Goal: Information Seeking & Learning: Learn about a topic

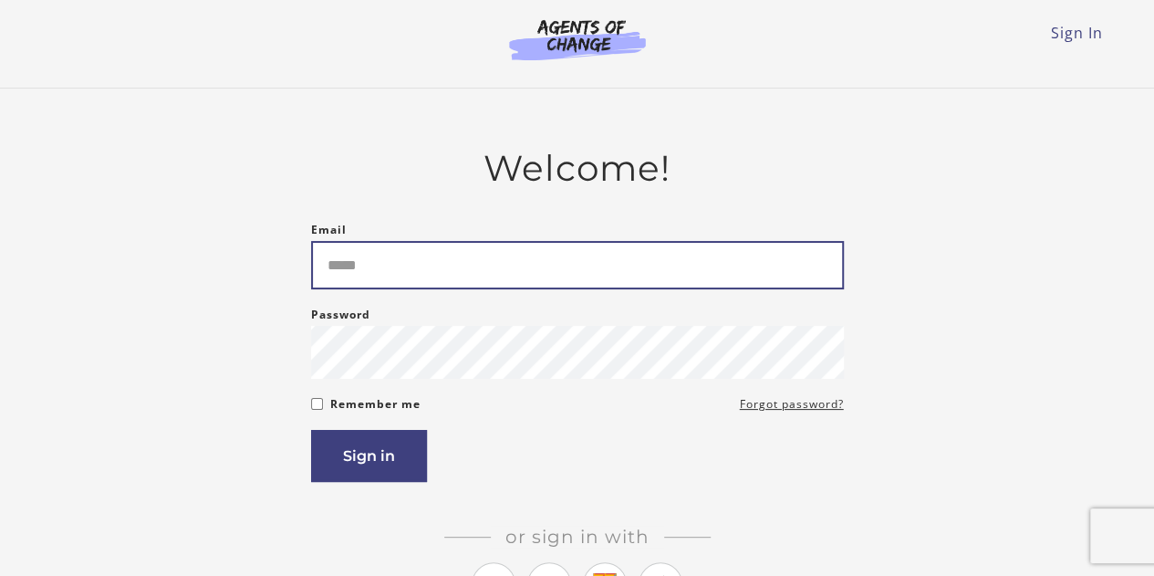
click at [702, 271] on input "Email" at bounding box center [577, 265] width 533 height 48
type input "**********"
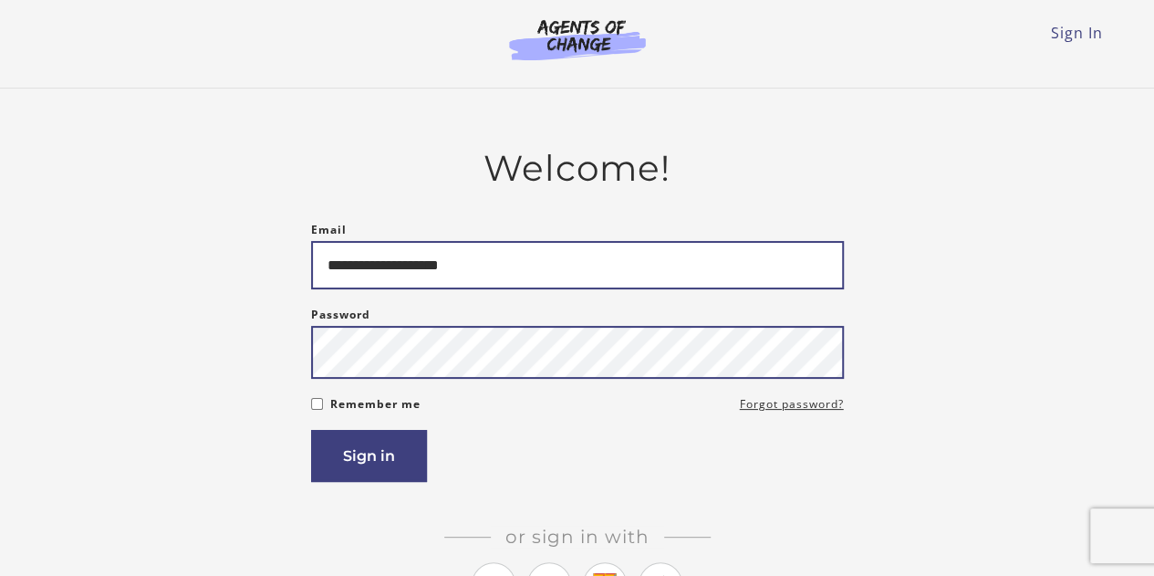
click at [311, 430] on button "Sign in" at bounding box center [369, 456] width 116 height 52
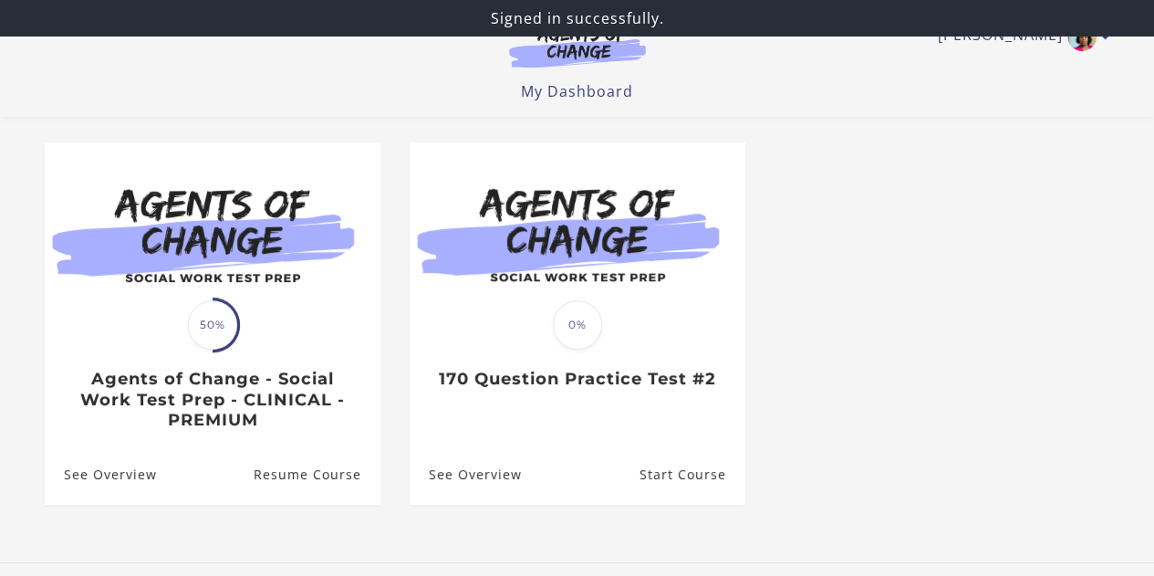
scroll to position [152, 0]
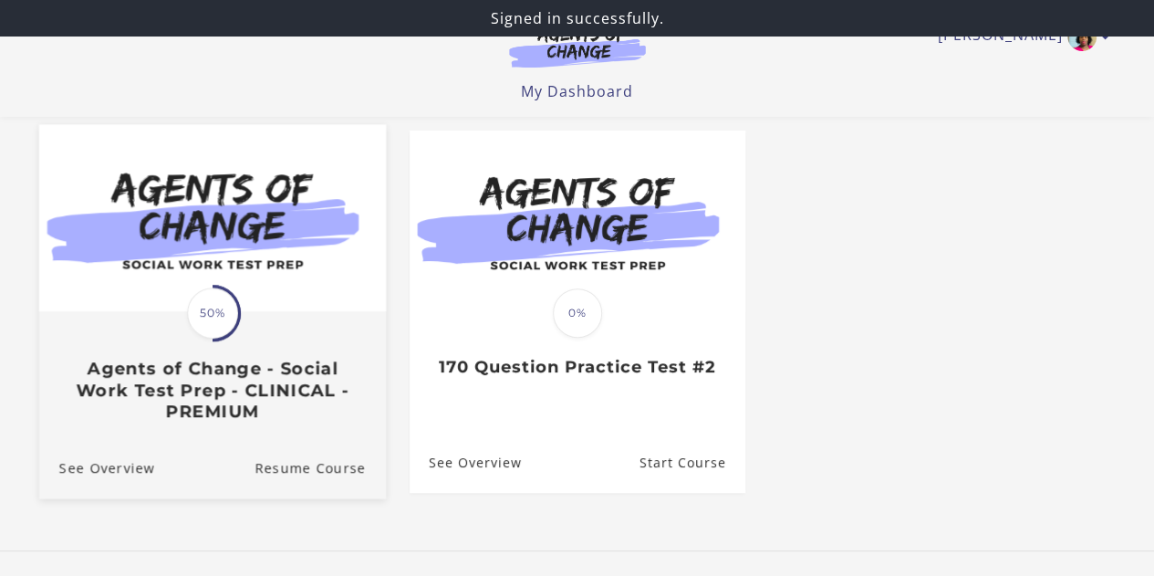
click at [243, 313] on div at bounding box center [211, 218] width 347 height 189
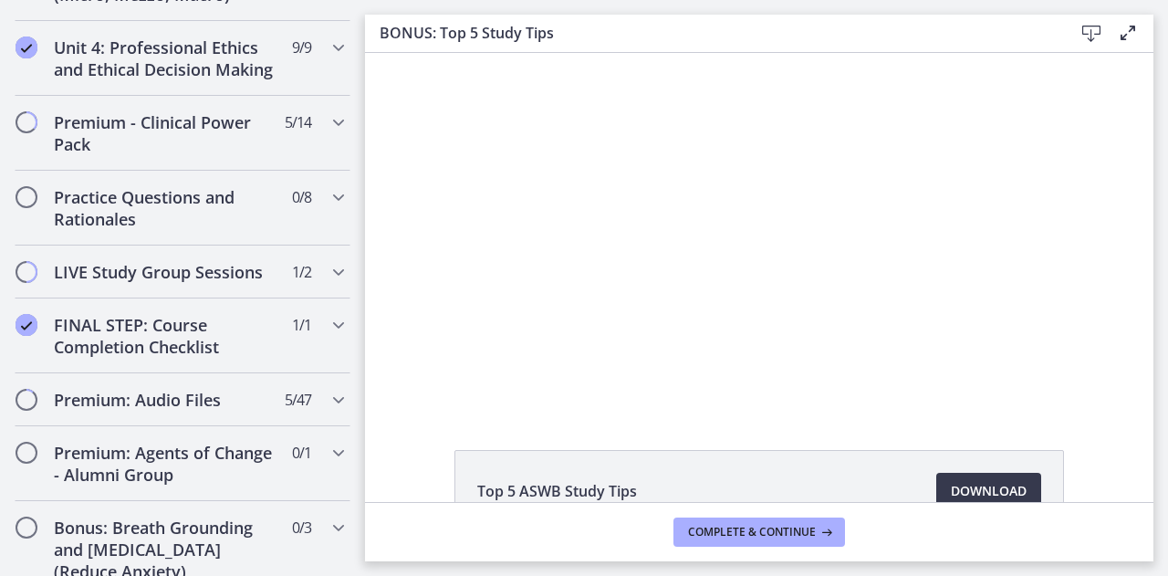
scroll to position [1716, 0]
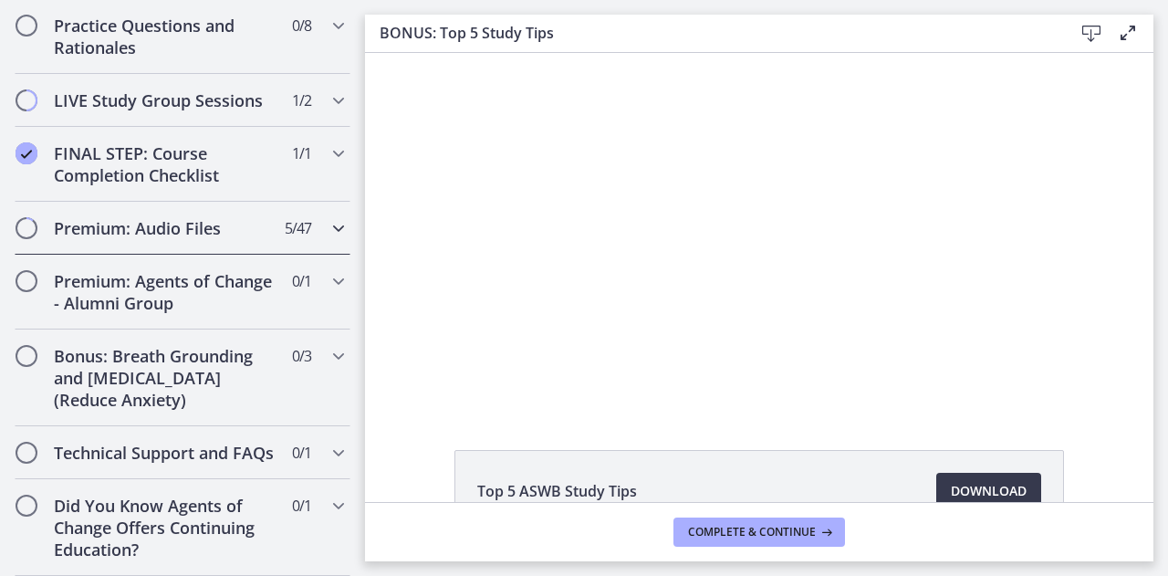
click at [122, 217] on h2 "Premium: Audio Files" at bounding box center [165, 228] width 223 height 22
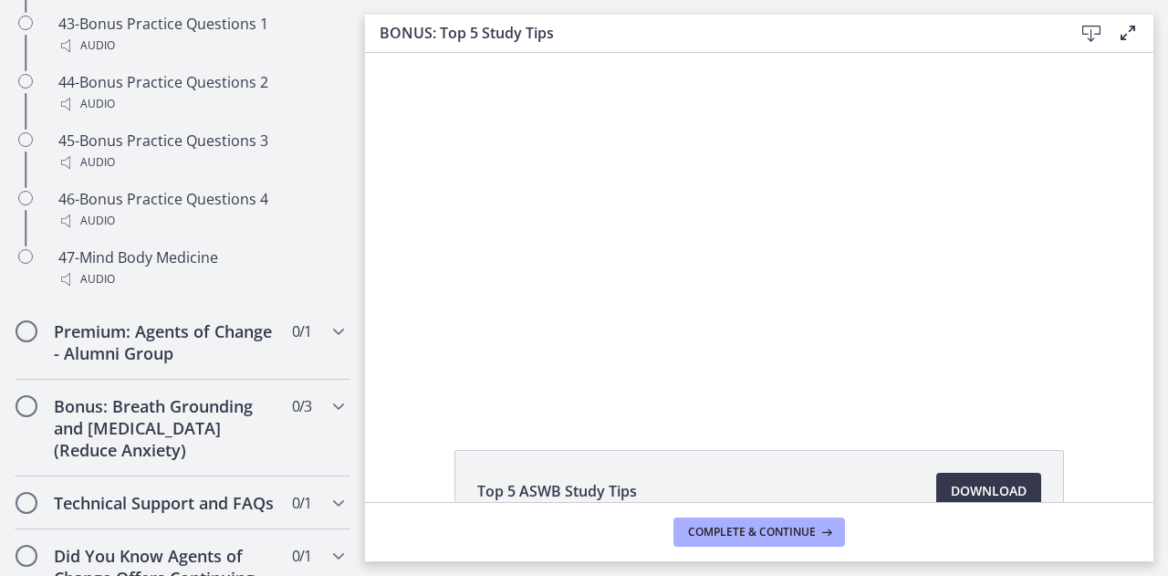
scroll to position [3840, 0]
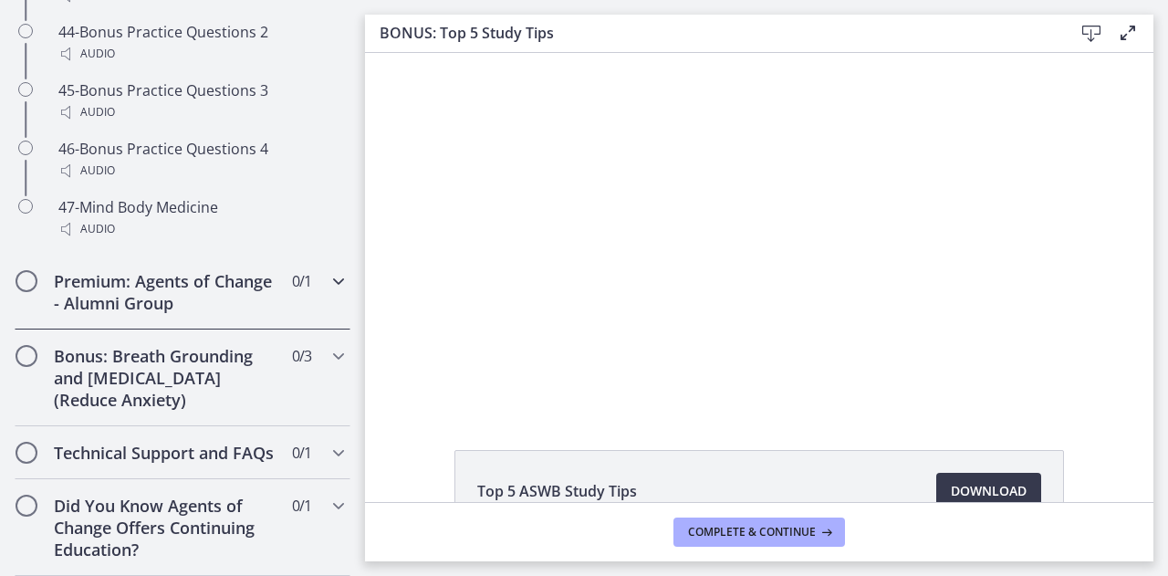
click at [328, 270] on icon "Chapters" at bounding box center [339, 281] width 22 height 22
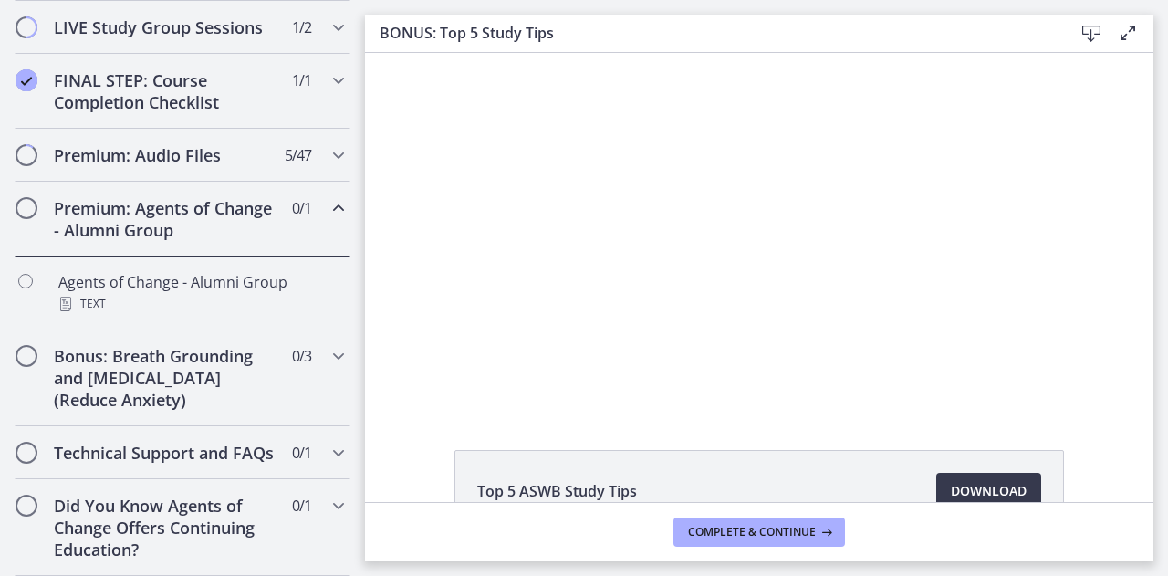
scroll to position [1067, 0]
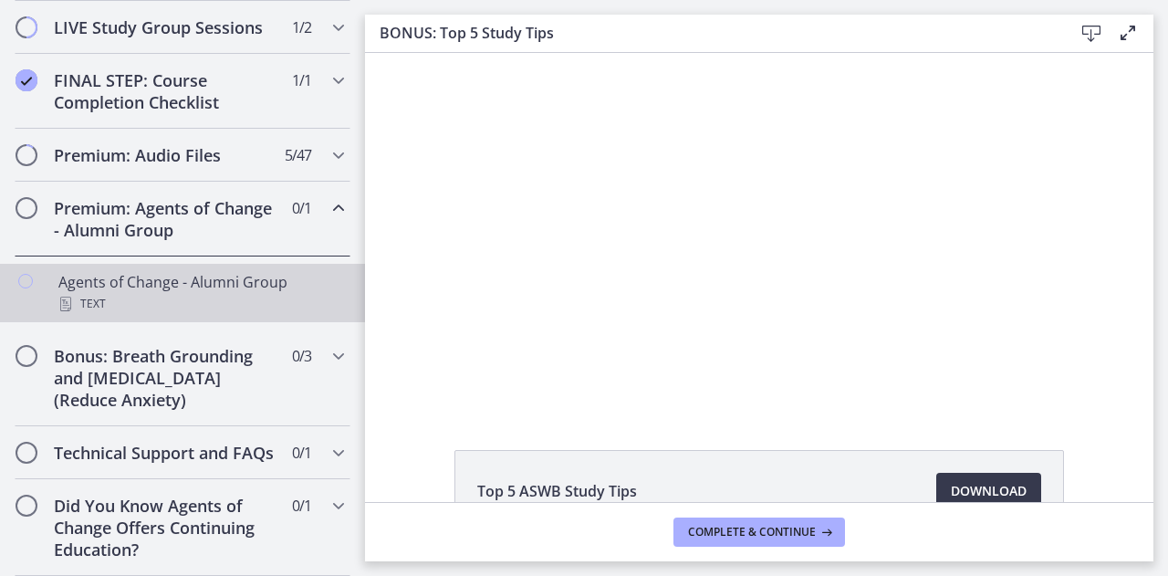
click at [246, 271] on div "Agents of Change - Alumni Group Text" at bounding box center [200, 293] width 285 height 44
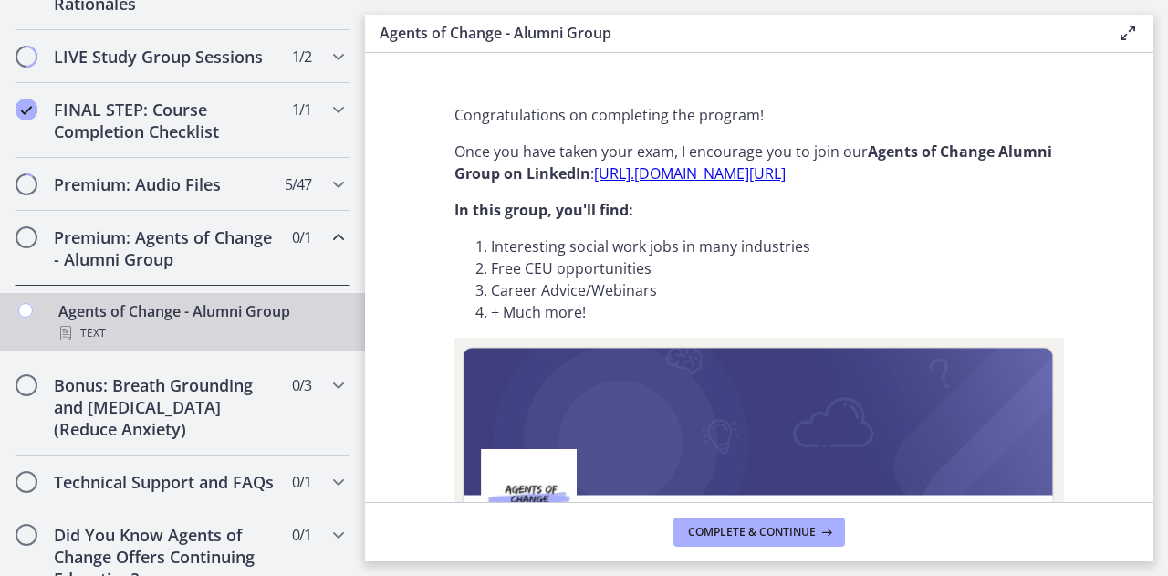
scroll to position [991, 0]
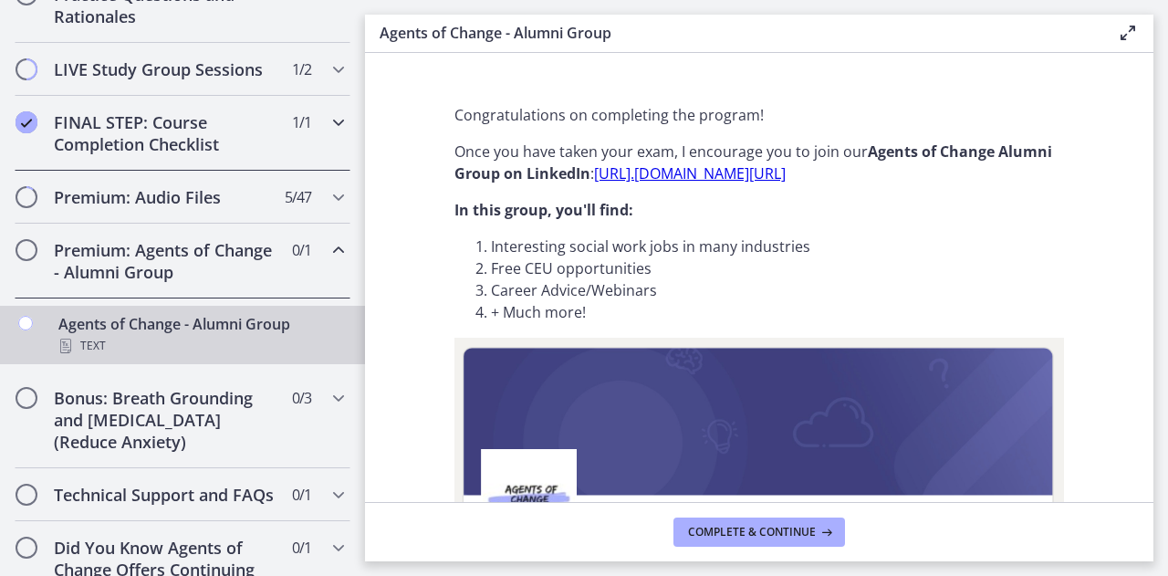
click at [328, 133] on icon "Chapters" at bounding box center [339, 122] width 22 height 22
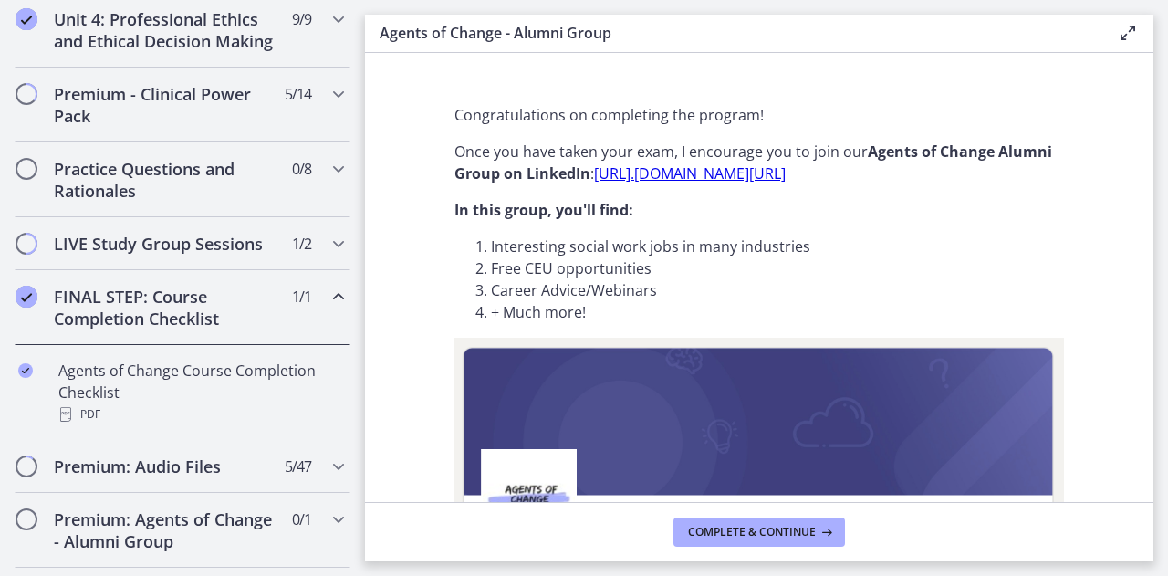
scroll to position [814, 0]
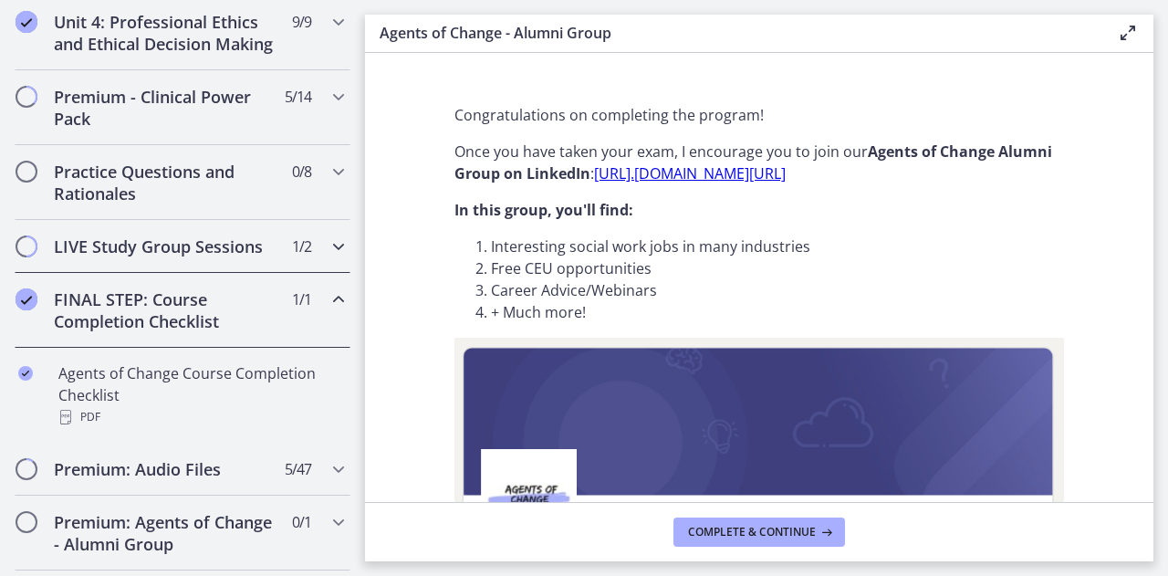
click at [328, 255] on icon "Chapters" at bounding box center [339, 246] width 22 height 22
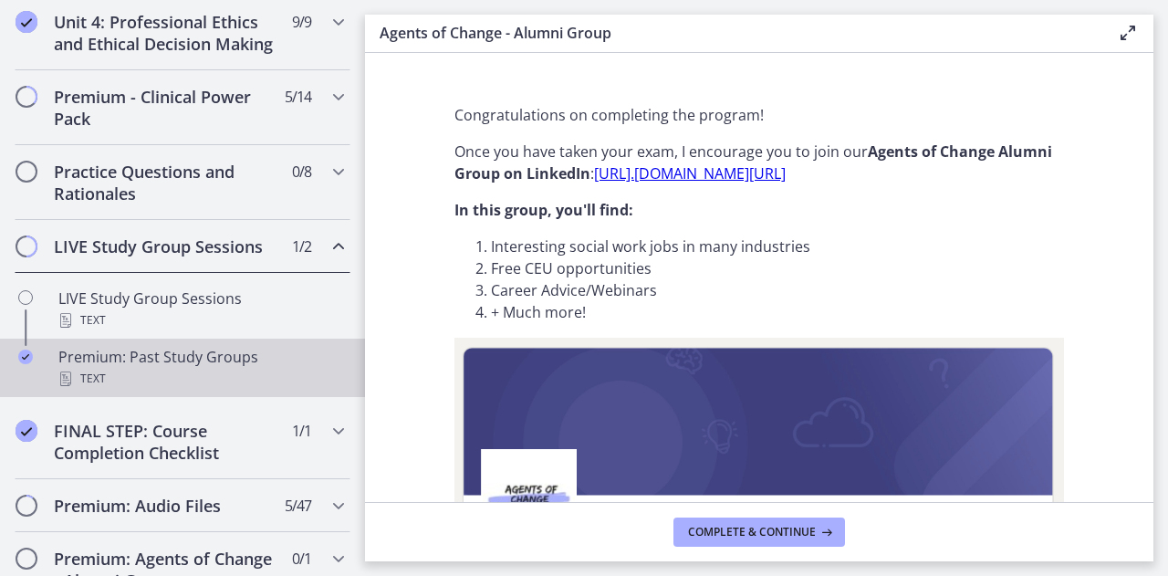
click at [197, 368] on div "Premium: Past Study Groups Text" at bounding box center [200, 368] width 285 height 44
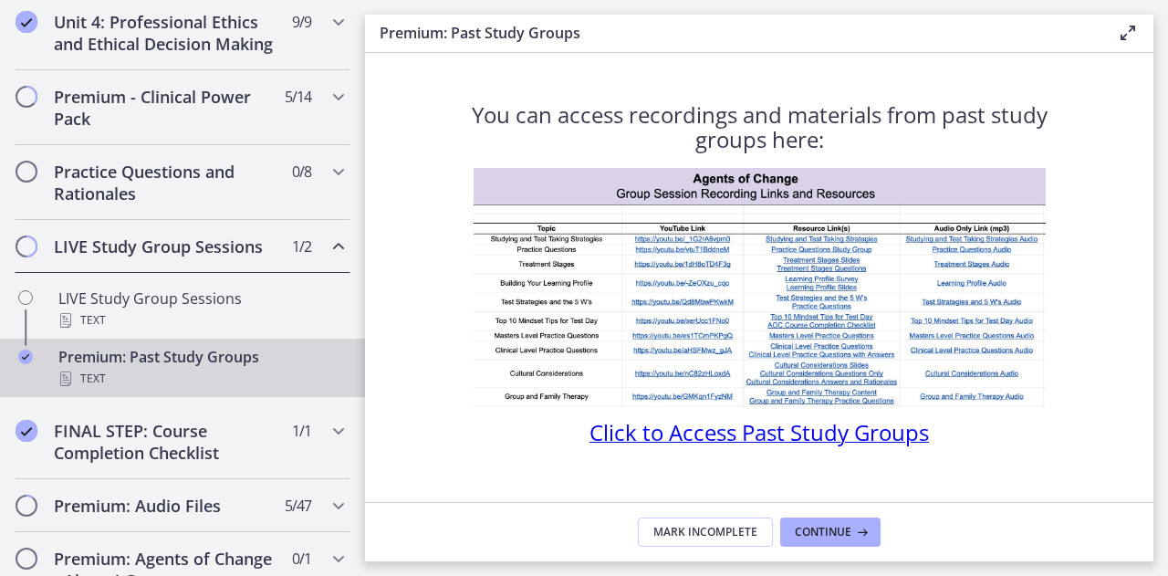
click at [655, 431] on span "Click to Access Past Study Groups" at bounding box center [758, 432] width 339 height 30
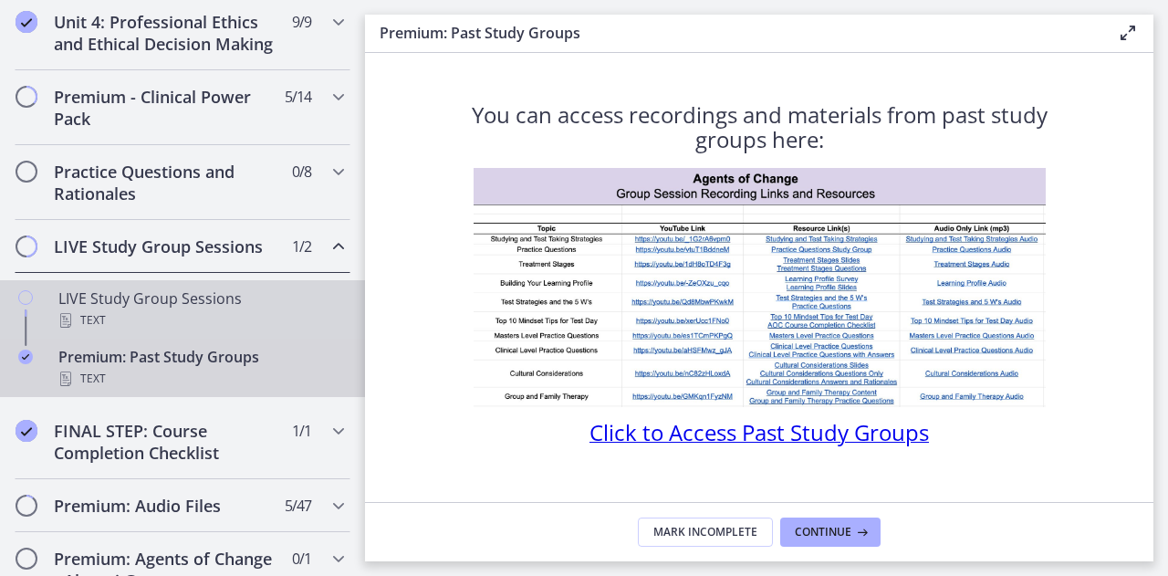
click at [83, 312] on div "LIVE Study Group Sessions Text" at bounding box center [200, 309] width 285 height 44
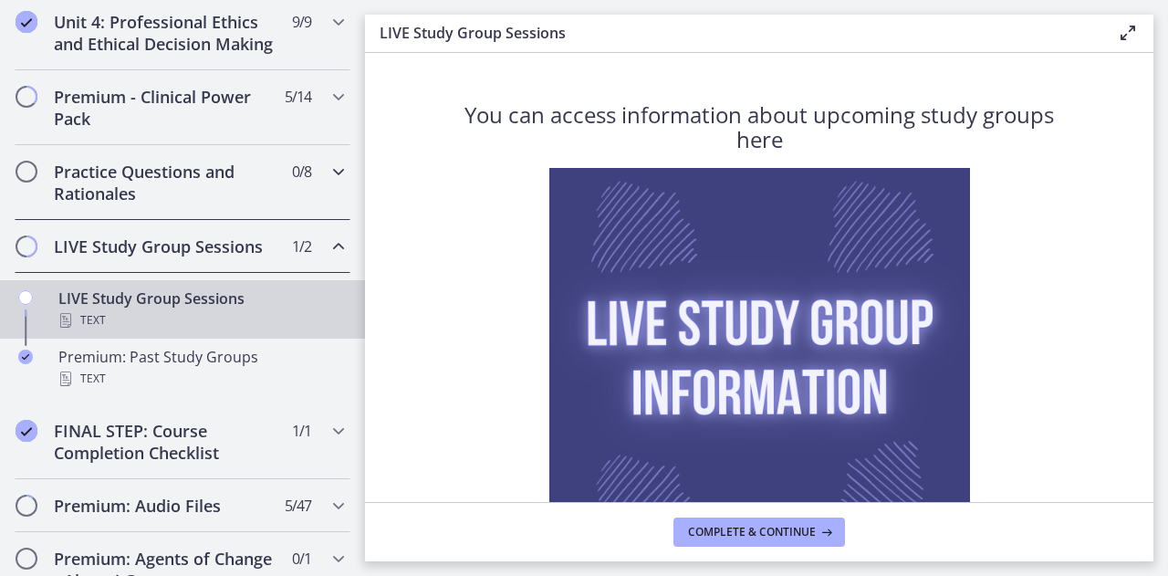
click at [313, 194] on div "Practice Questions and Rationales 0 / 8 Completed" at bounding box center [183, 182] width 336 height 75
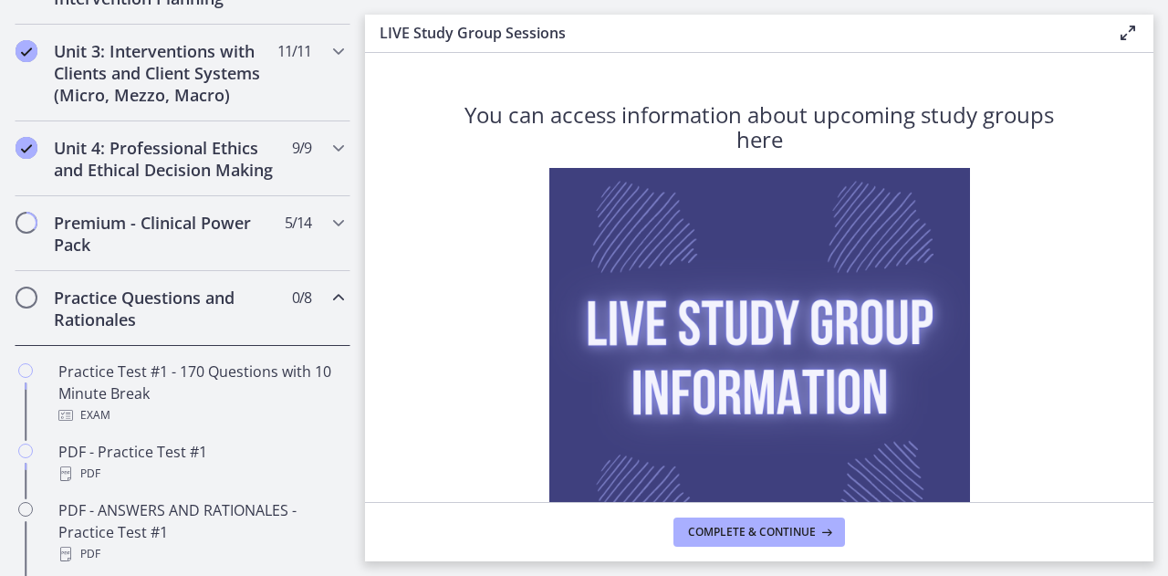
scroll to position [683, 0]
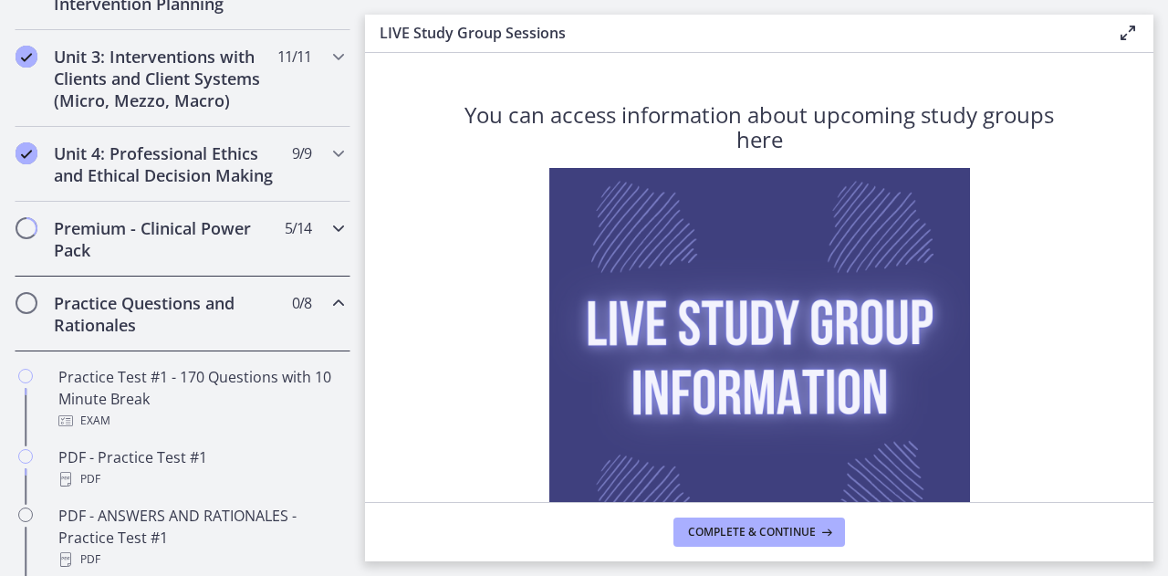
click at [328, 239] on icon "Chapters" at bounding box center [339, 228] width 22 height 22
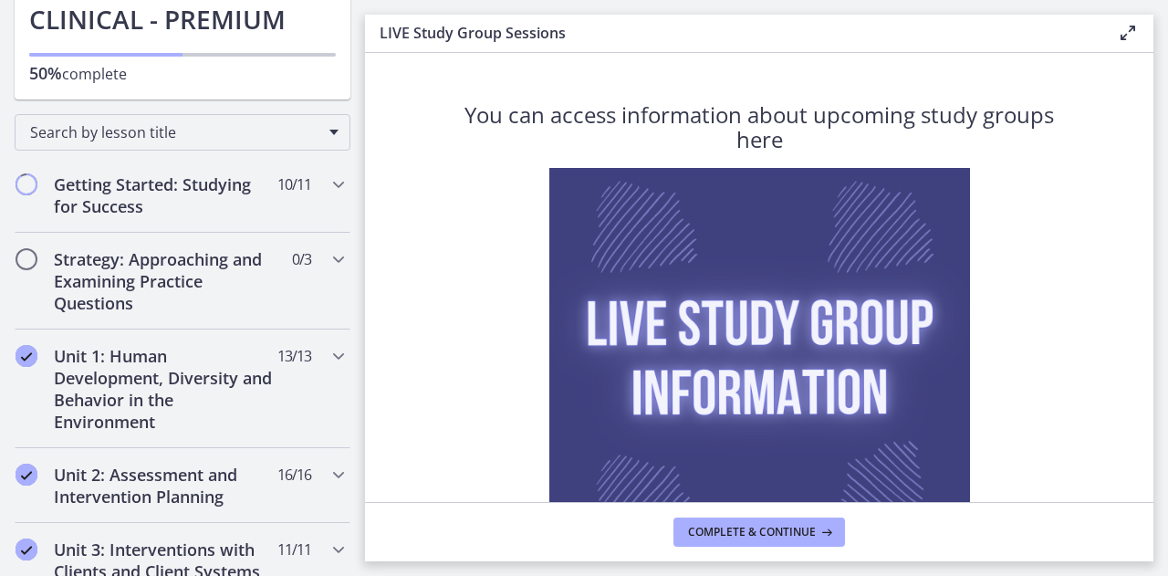
scroll to position [0, 0]
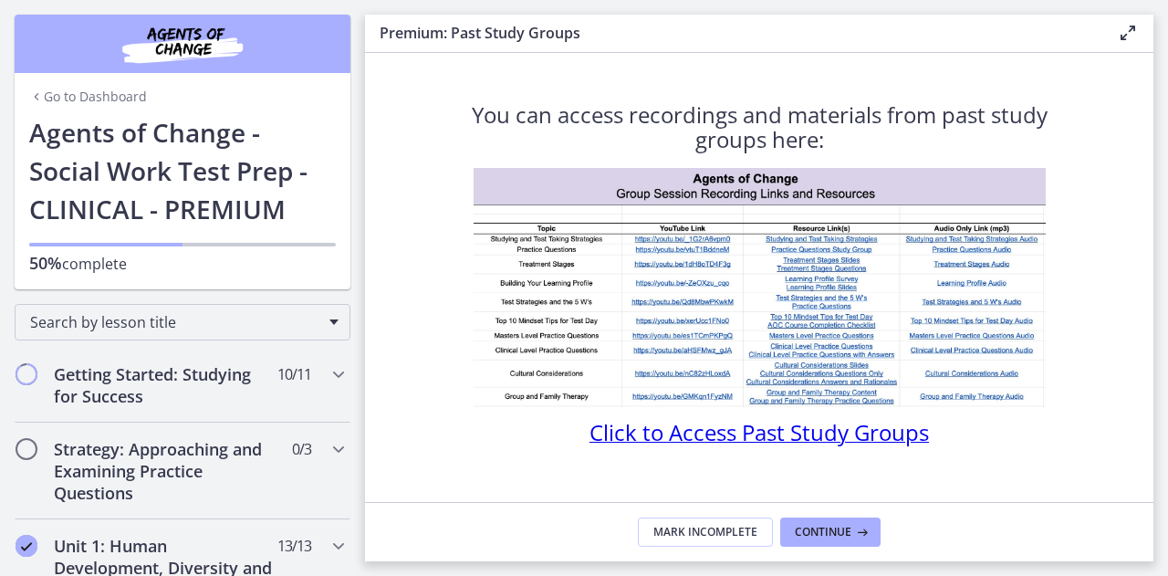
click at [69, 106] on div "Go to Dashboard" at bounding box center [183, 93] width 336 height 40
click at [82, 94] on link "Go to Dashboard" at bounding box center [88, 97] width 118 height 18
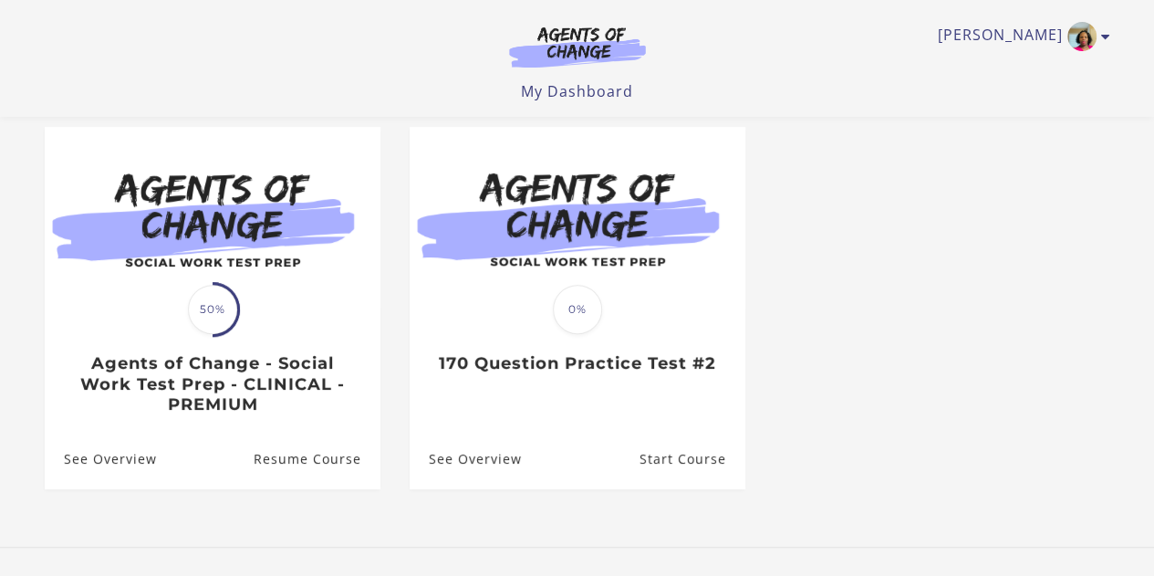
scroll to position [156, 0]
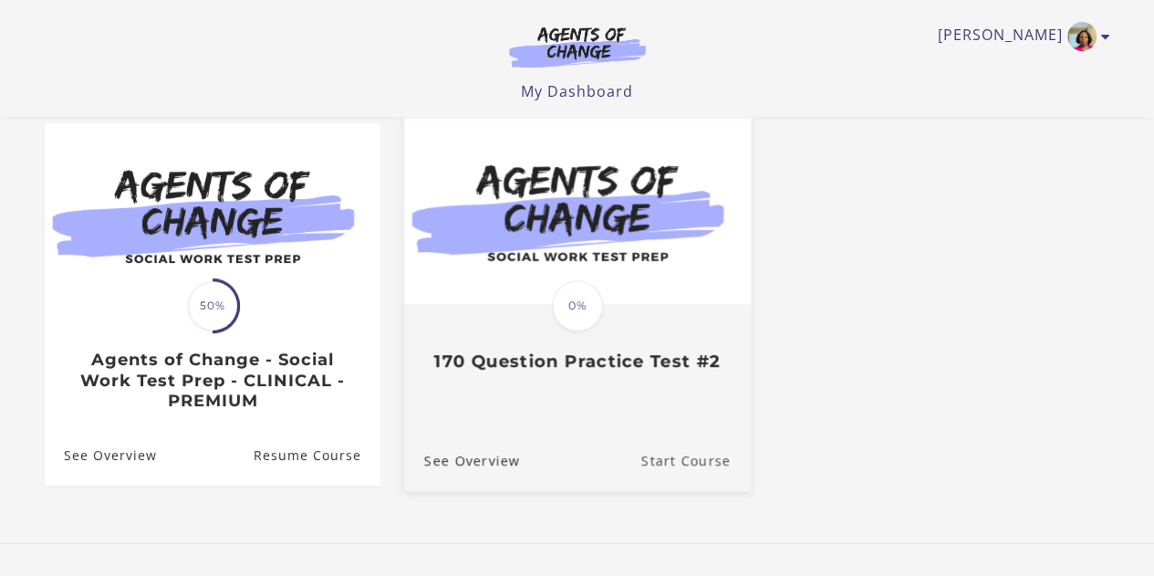
click at [706, 471] on link "Start Course" at bounding box center [695, 459] width 109 height 61
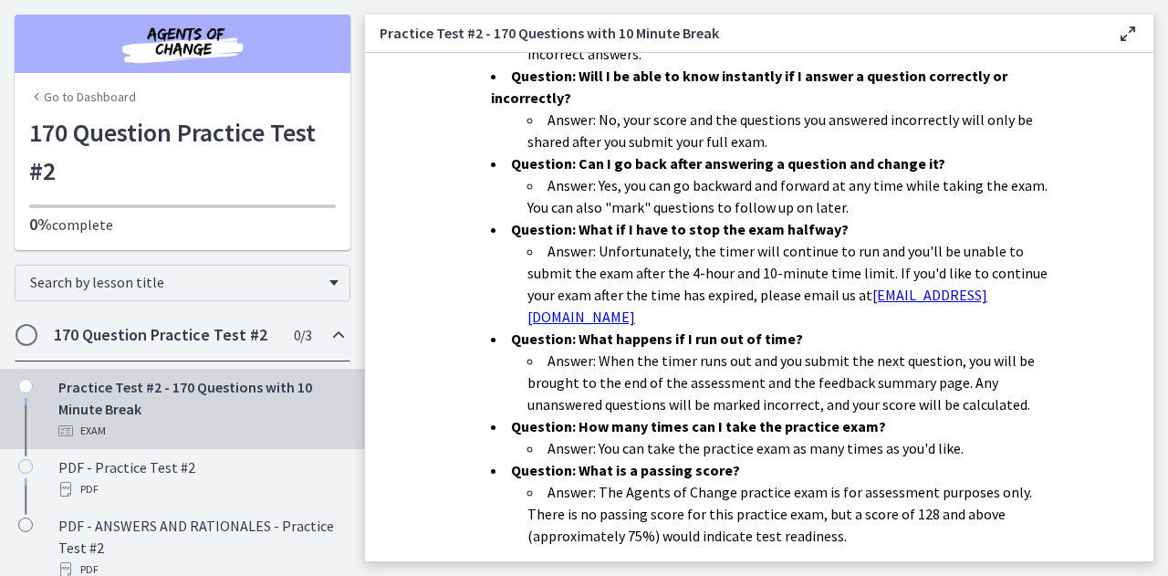
scroll to position [657, 0]
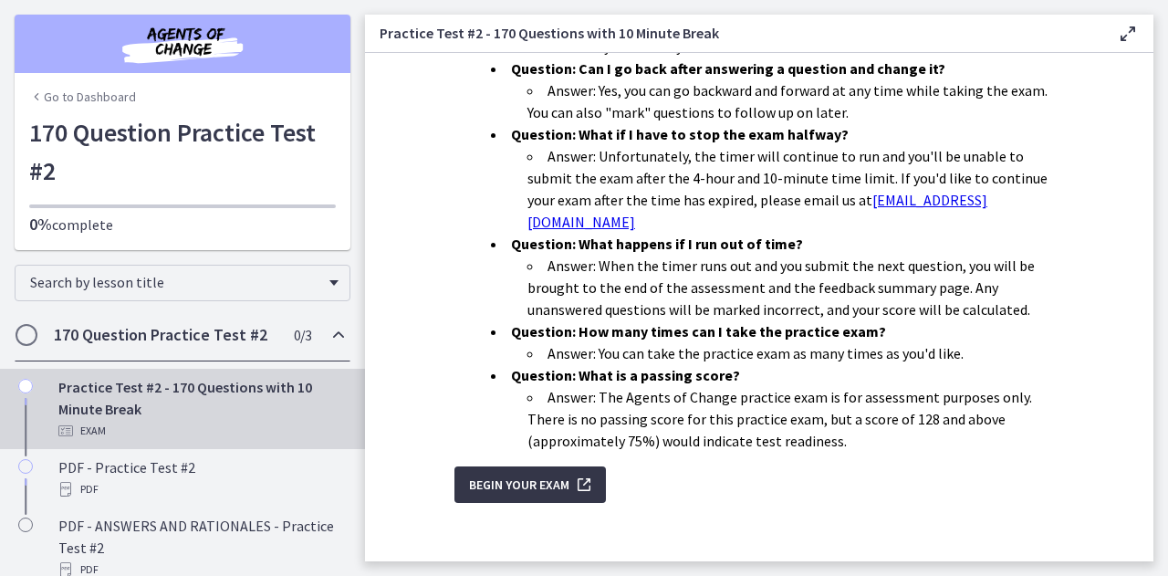
click at [553, 474] on span "Begin Your Exam" at bounding box center [519, 485] width 100 height 22
